Goal: Navigation & Orientation: Find specific page/section

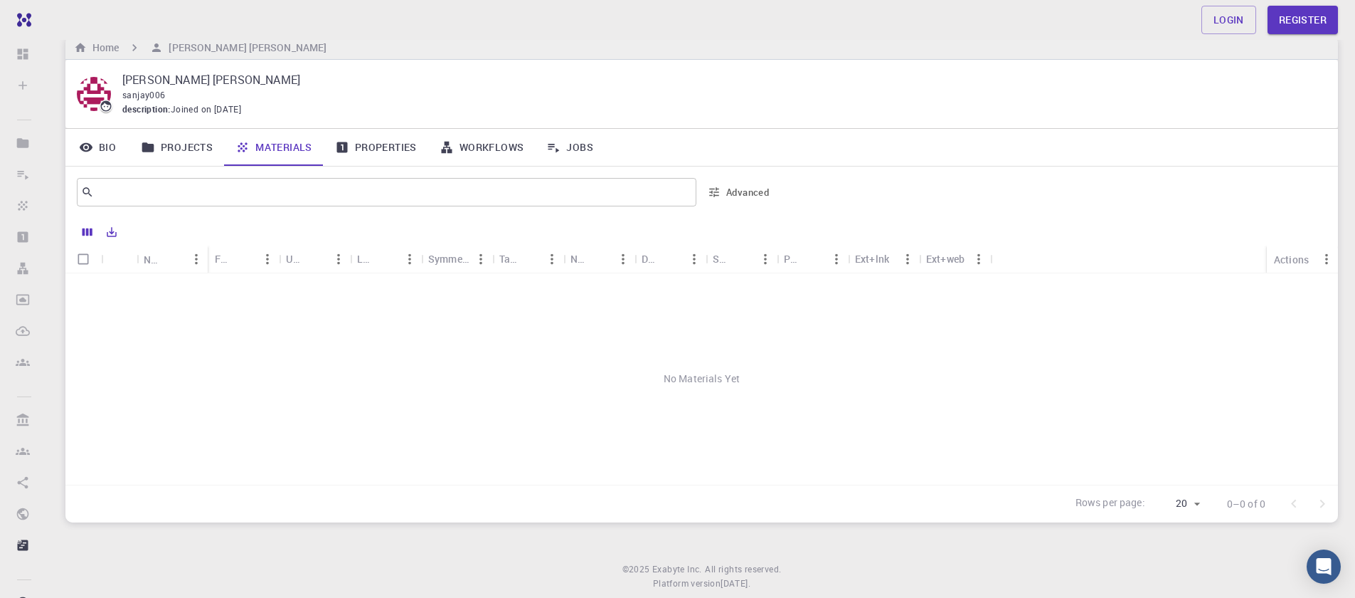
scroll to position [56, 0]
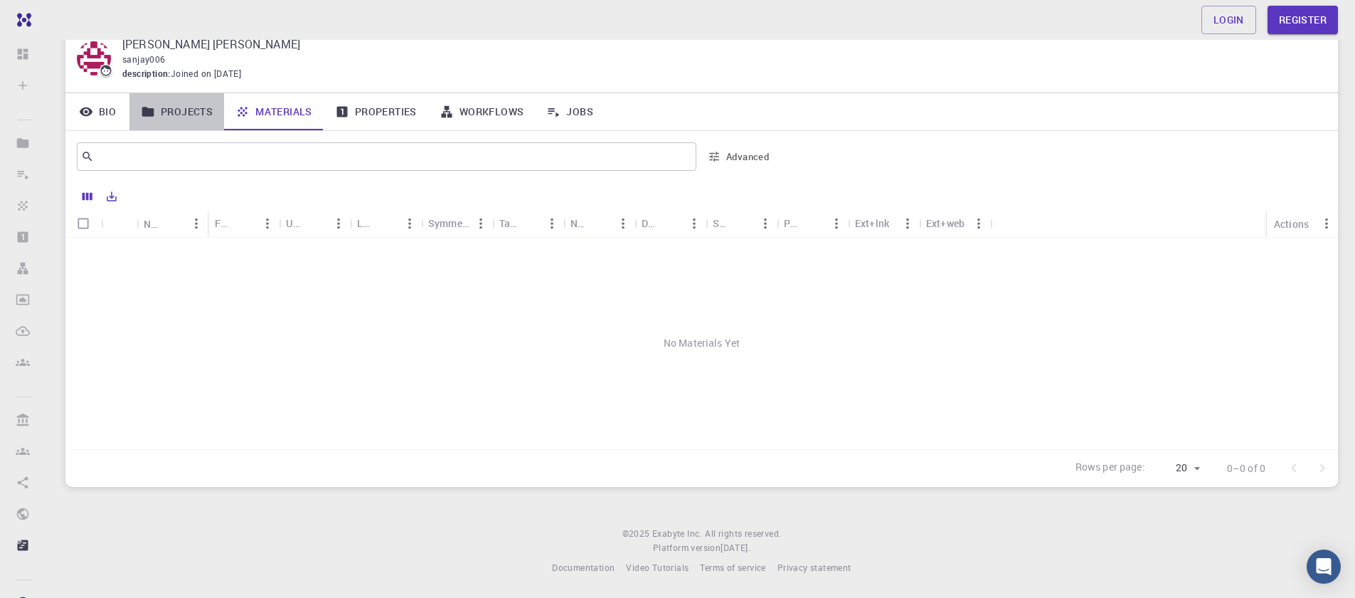
click at [177, 112] on link "Projects" at bounding box center [176, 111] width 95 height 37
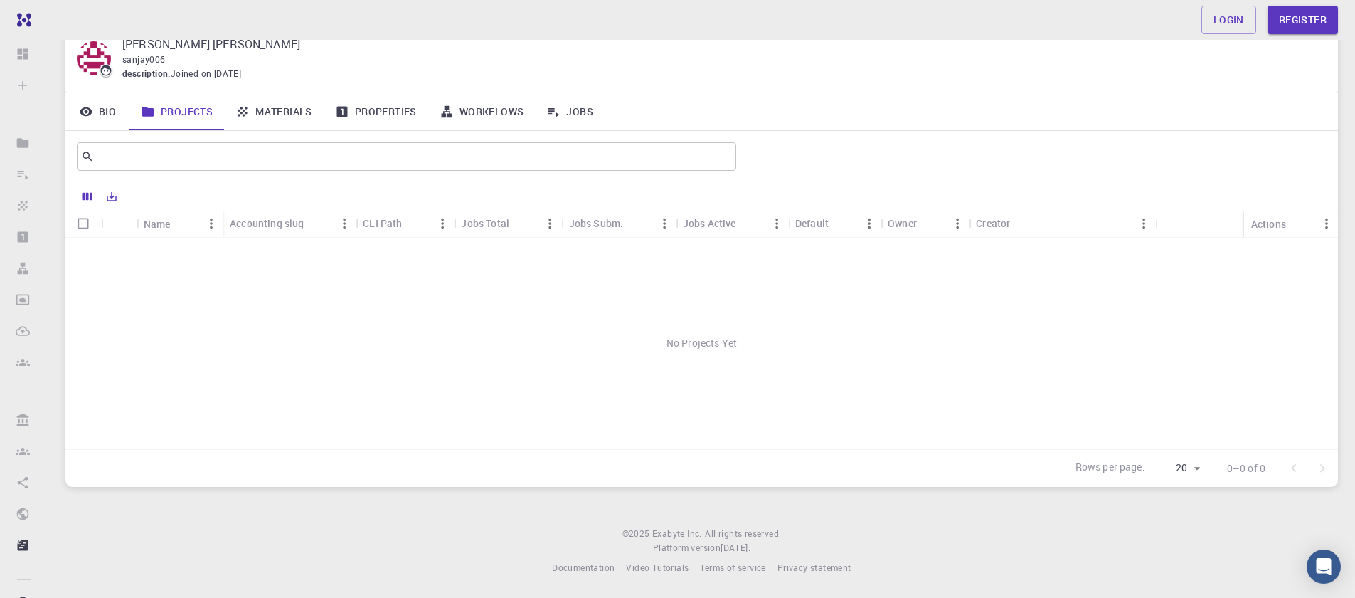
click at [184, 113] on link "Projects" at bounding box center [176, 111] width 95 height 37
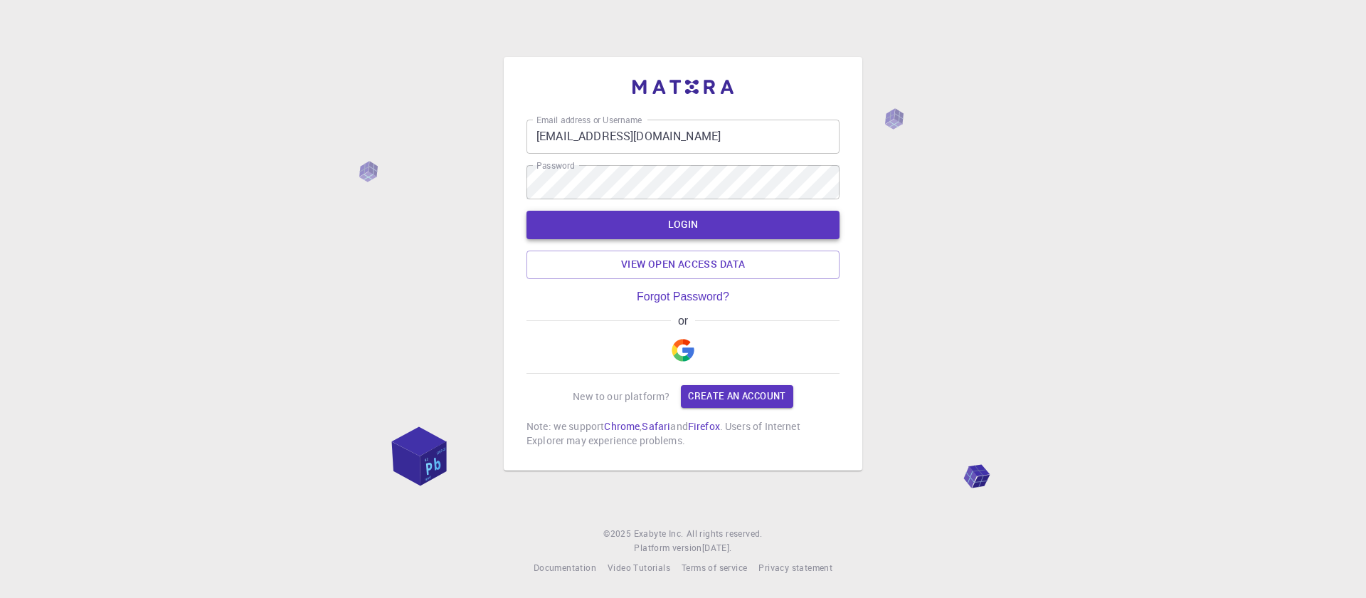
click at [665, 232] on button "LOGIN" at bounding box center [682, 225] width 313 height 28
